Goal: Information Seeking & Learning: Learn about a topic

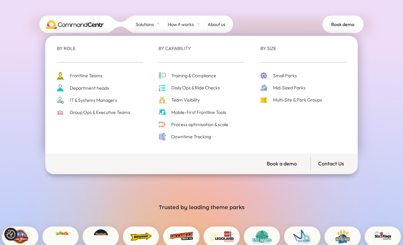
click at [201, 137] on span "Downtime Tracking" at bounding box center [190, 137] width 41 height 8
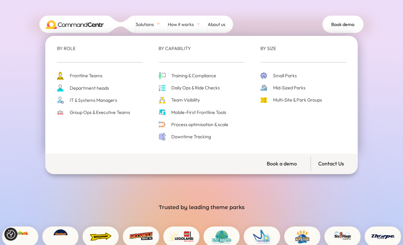
click at [194, 138] on span "Downtime Tracking" at bounding box center [190, 137] width 41 height 8
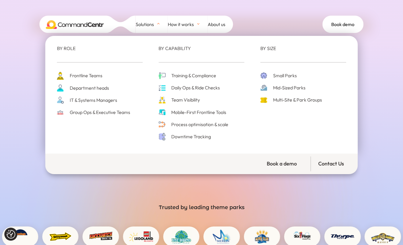
click at [186, 137] on span "Downtime Tracking" at bounding box center [190, 137] width 41 height 8
click at [187, 101] on span "Team Visibility" at bounding box center [185, 100] width 30 height 8
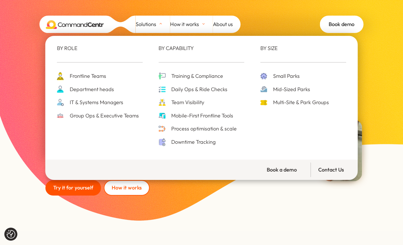
click at [210, 141] on span "Downtime Tracking" at bounding box center [193, 142] width 46 height 9
